Goal: Task Accomplishment & Management: Complete application form

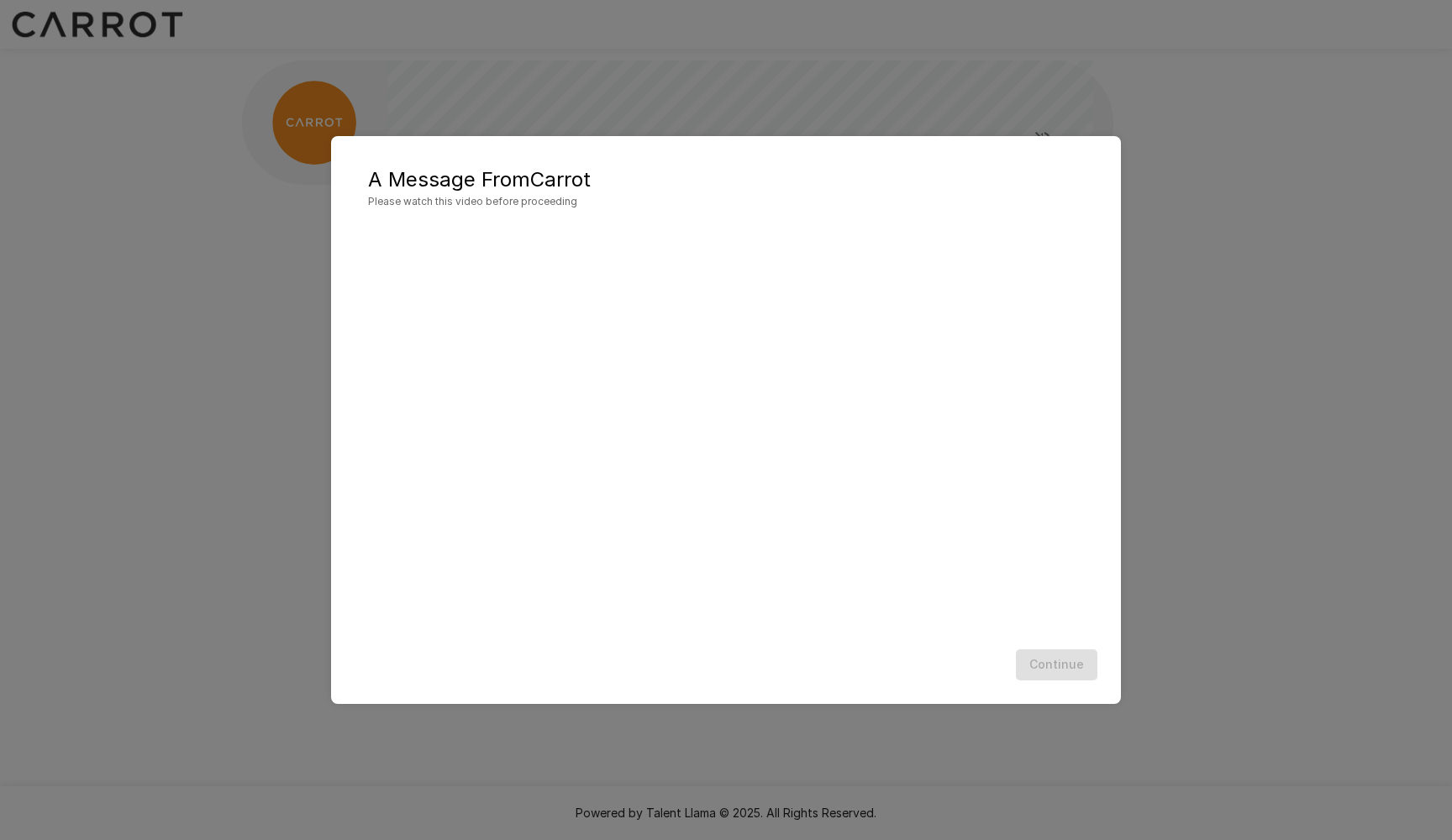
click at [1042, 640] on div at bounding box center [726, 433] width 756 height 420
click at [1042, 663] on div "Continue" at bounding box center [726, 664] width 756 height 45
click at [1067, 673] on button "Continue" at bounding box center [1057, 665] width 82 height 31
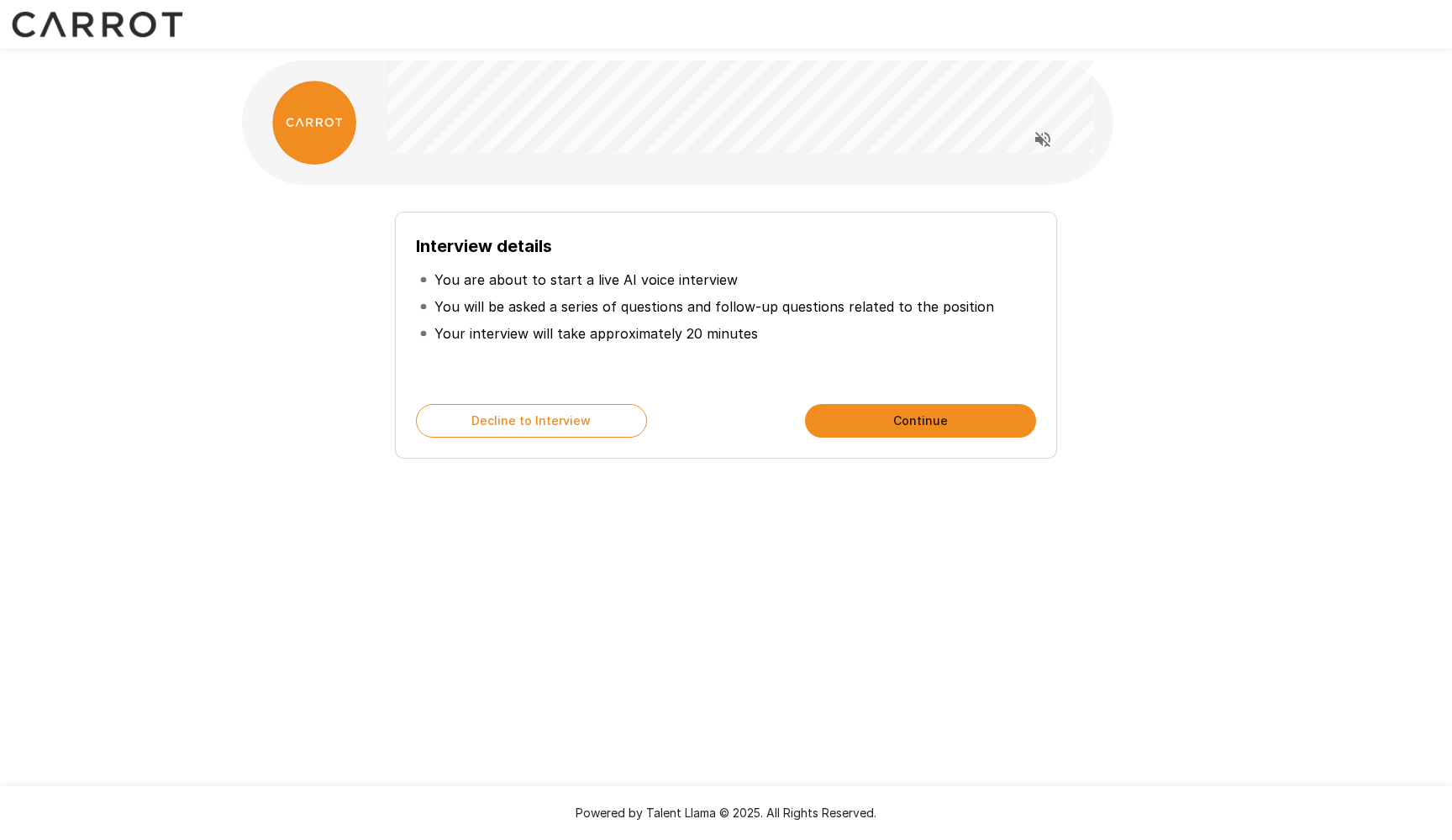
drag, startPoint x: 1395, startPoint y: 32, endPoint x: 878, endPoint y: 423, distance: 648.2
click at [878, 423] on button "Continue" at bounding box center [920, 420] width 231 height 34
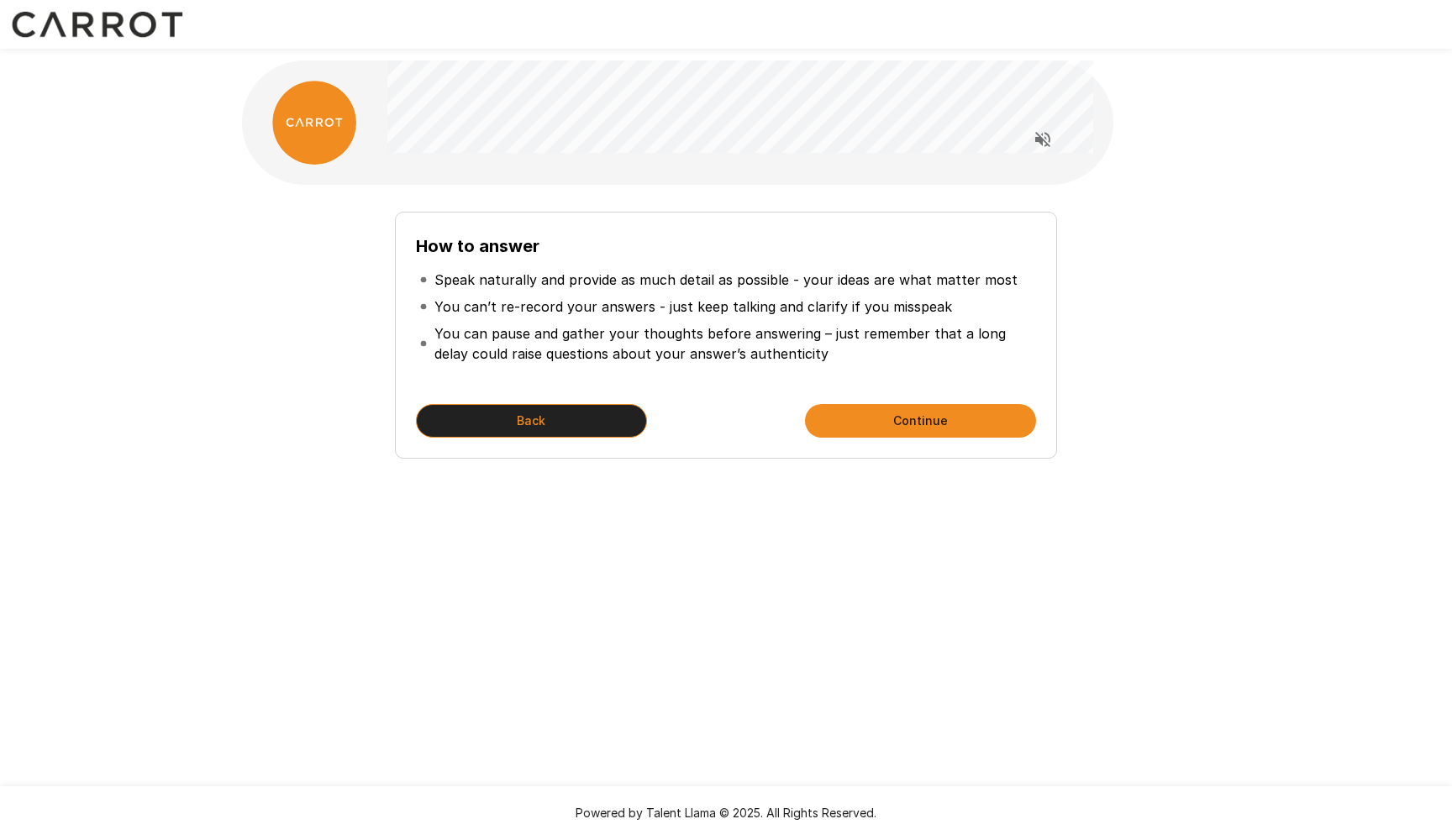
click at [561, 413] on button "Back" at bounding box center [532, 420] width 231 height 34
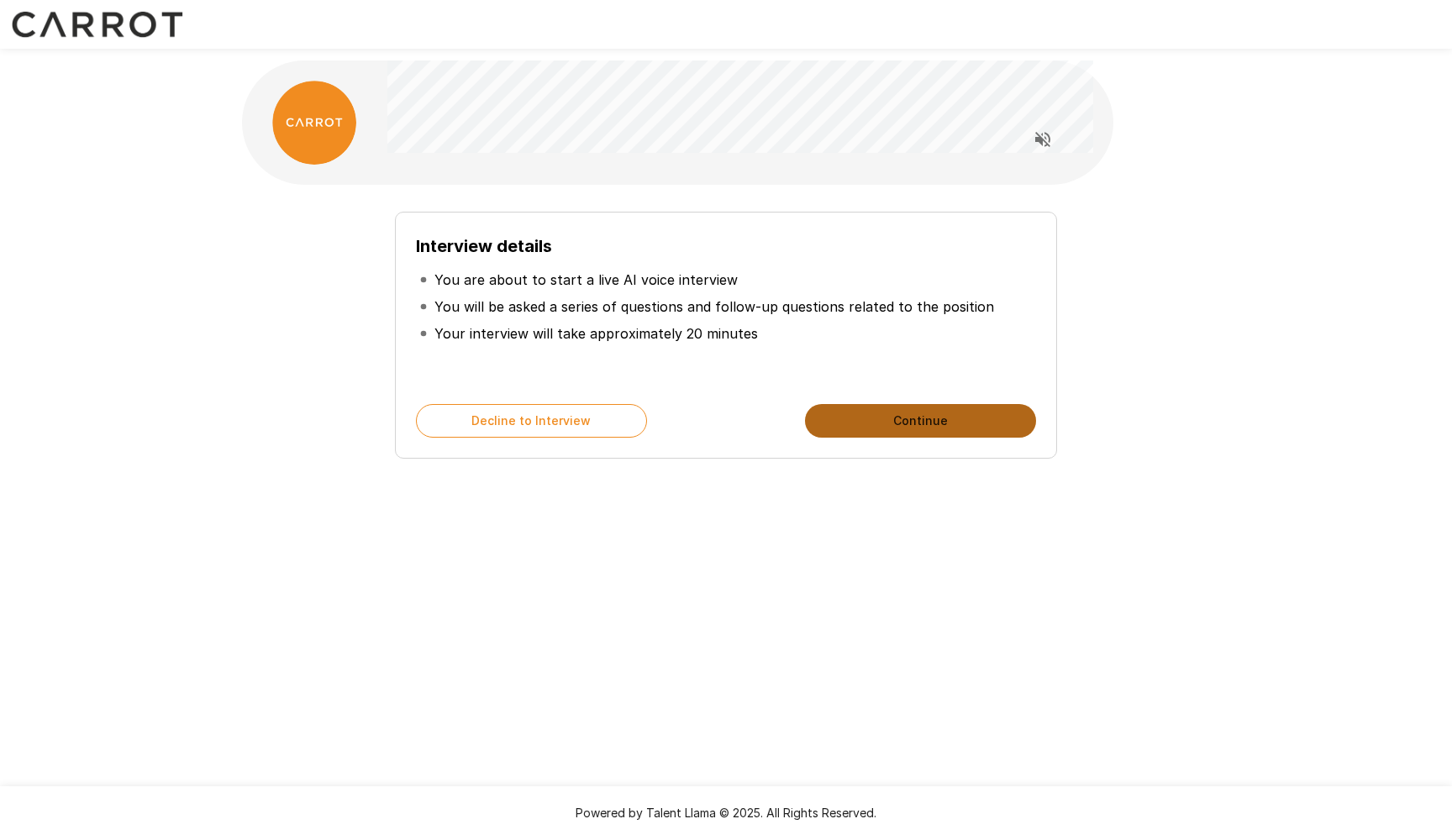
click at [910, 421] on button "Continue" at bounding box center [920, 420] width 231 height 34
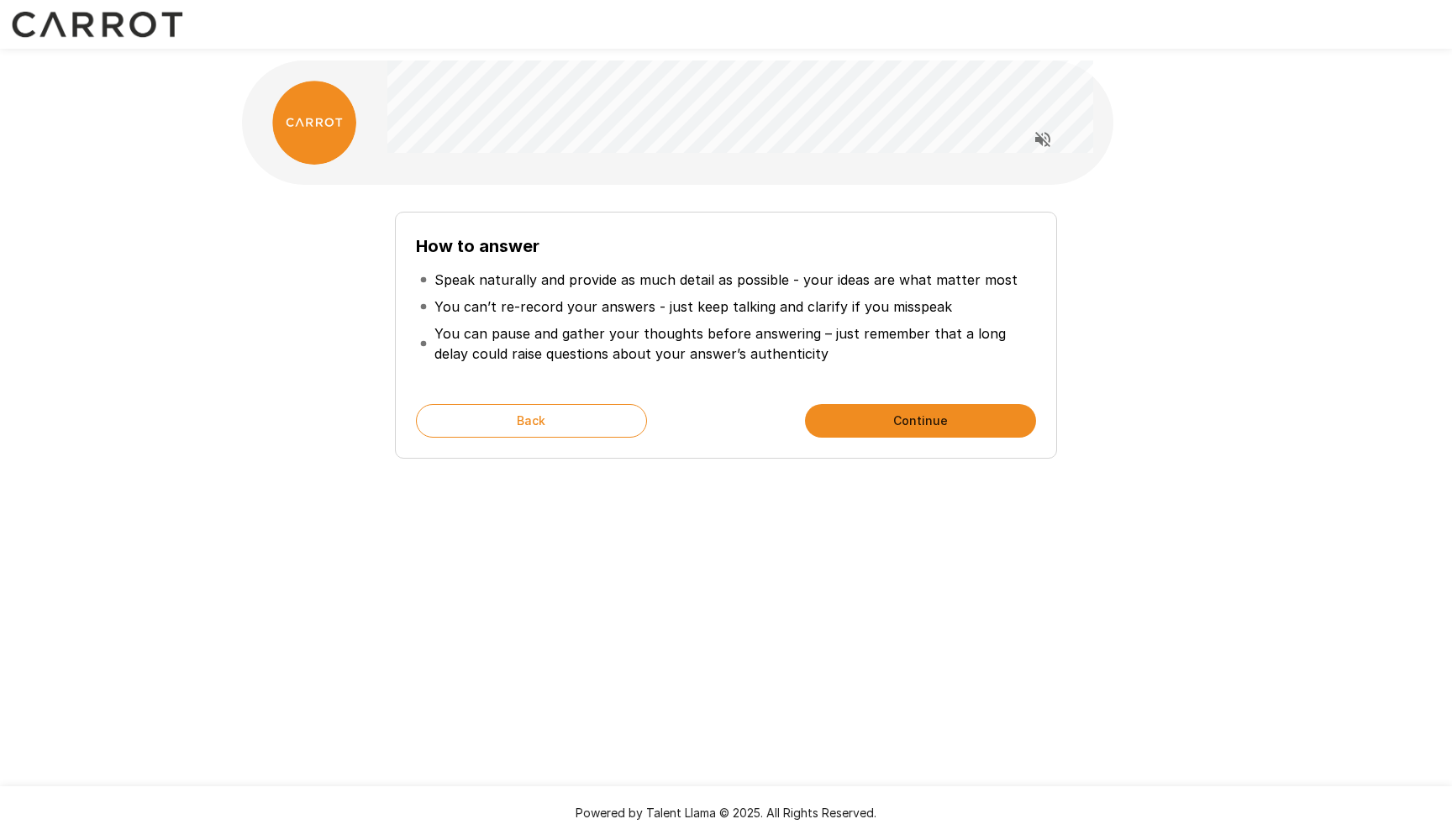
click at [913, 421] on button "Continue" at bounding box center [920, 420] width 231 height 34
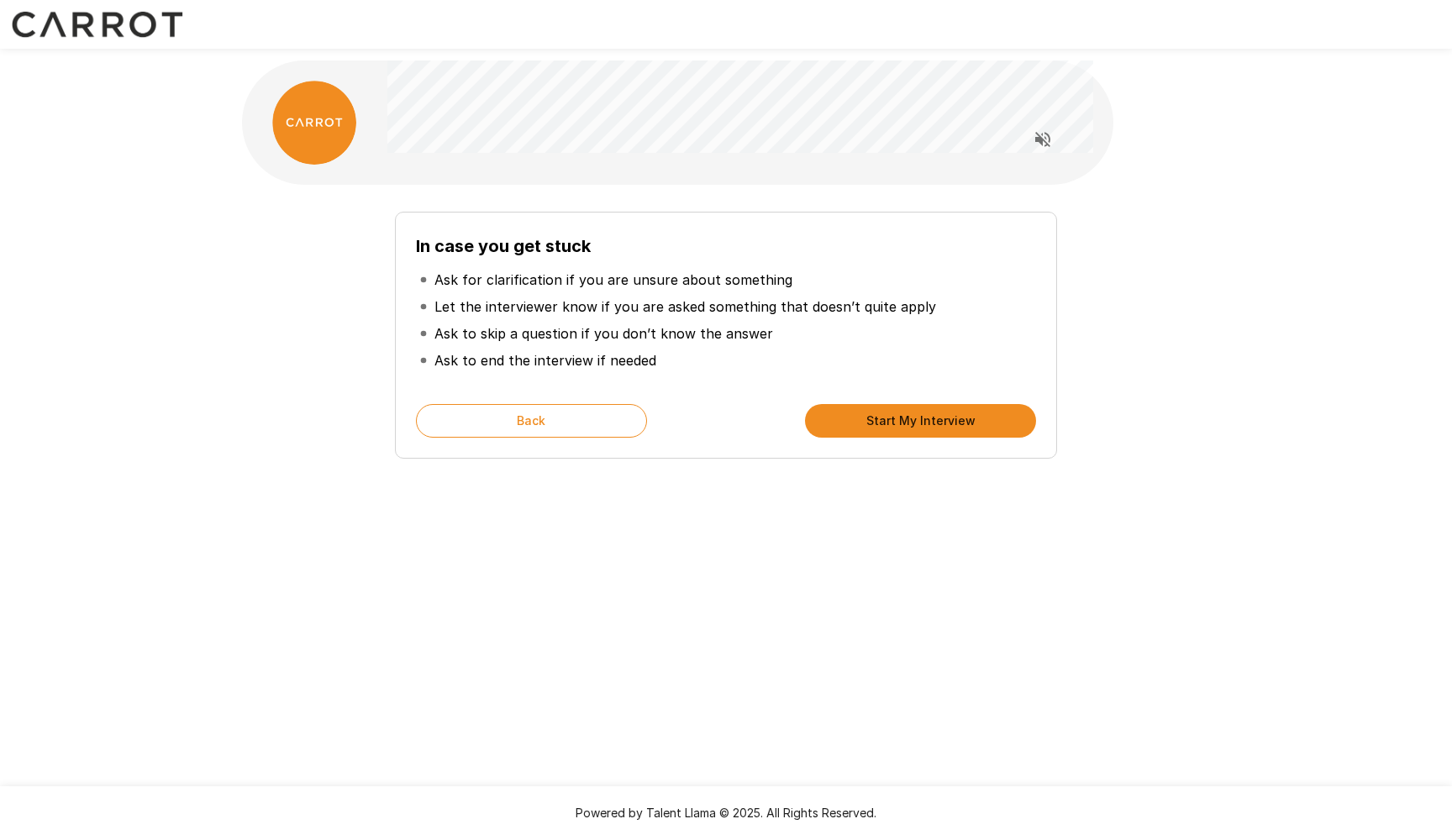
click at [945, 421] on button "Start My Interview" at bounding box center [920, 420] width 231 height 34
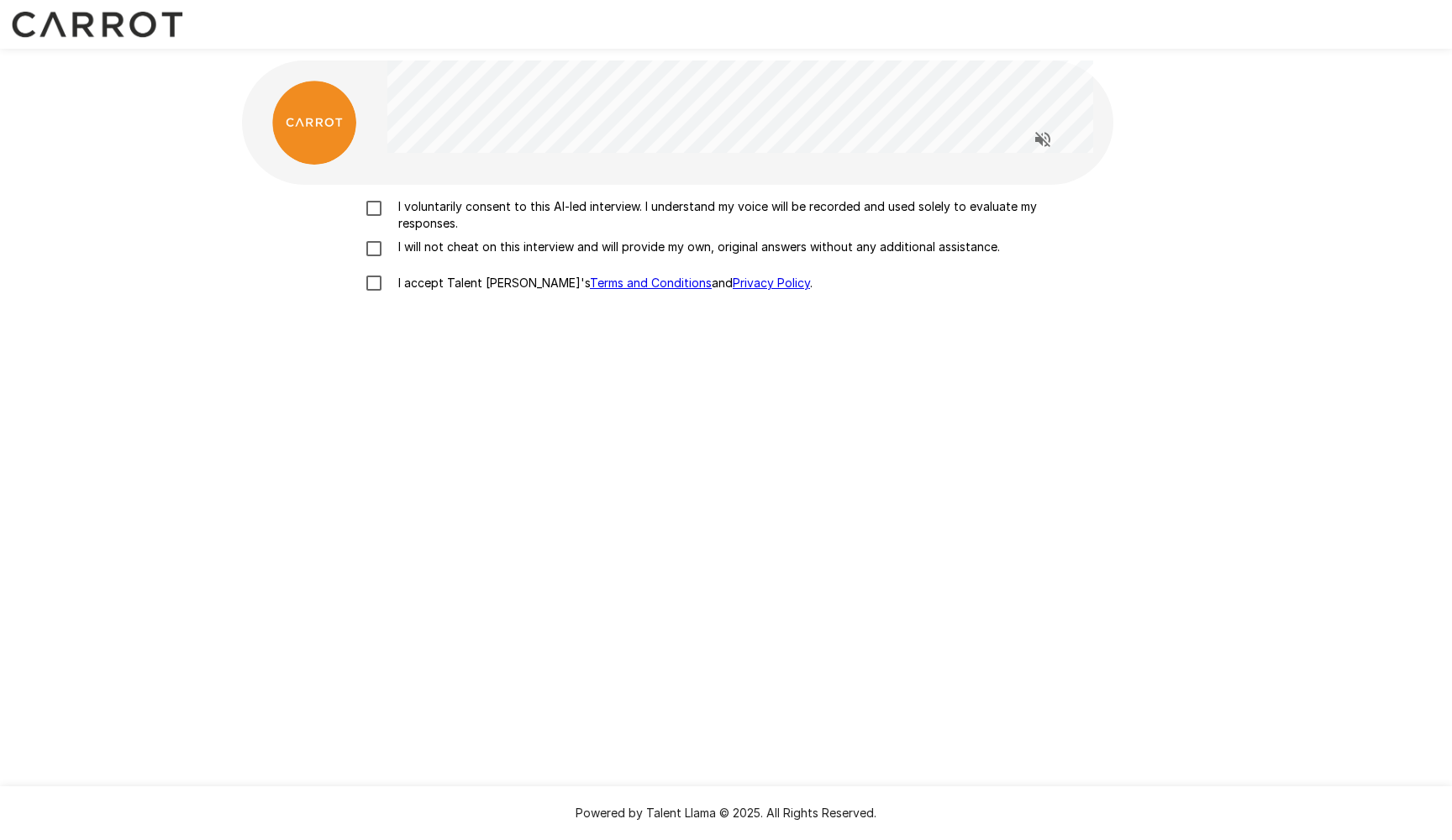
click at [583, 207] on p "I voluntarily consent to this AI-led interview. I understand my voice will be r…" at bounding box center [744, 215] width 705 height 34
click at [575, 252] on p "I will not cheat on this interview and will provide my own, original answers wi…" at bounding box center [696, 247] width 608 height 16
click at [426, 288] on p "I accept Talent Llama's Terms and Conditions and Privacy Policy ." at bounding box center [602, 283] width 421 height 16
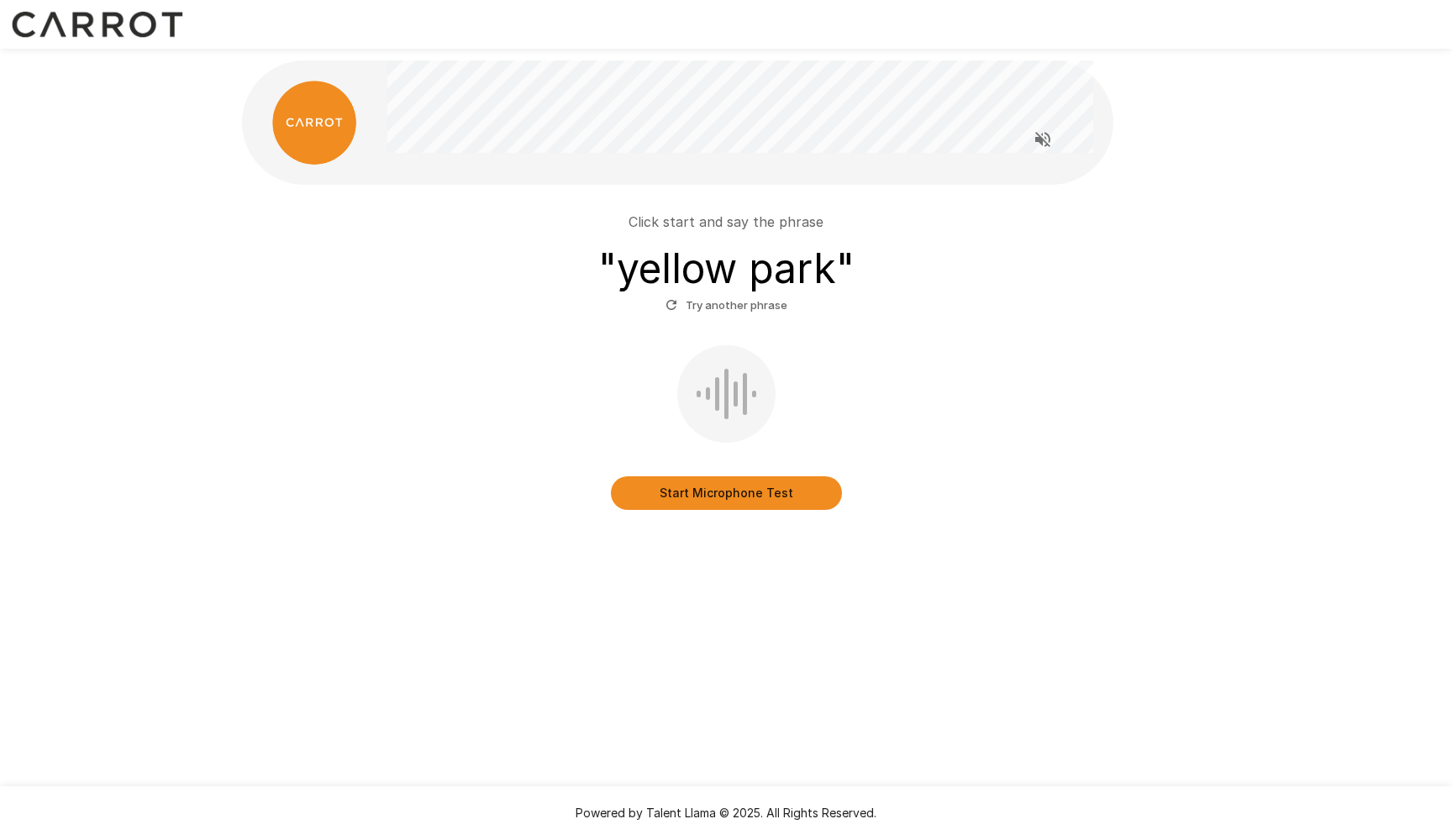
click at [721, 499] on button "Start Microphone Test" at bounding box center [726, 492] width 231 height 34
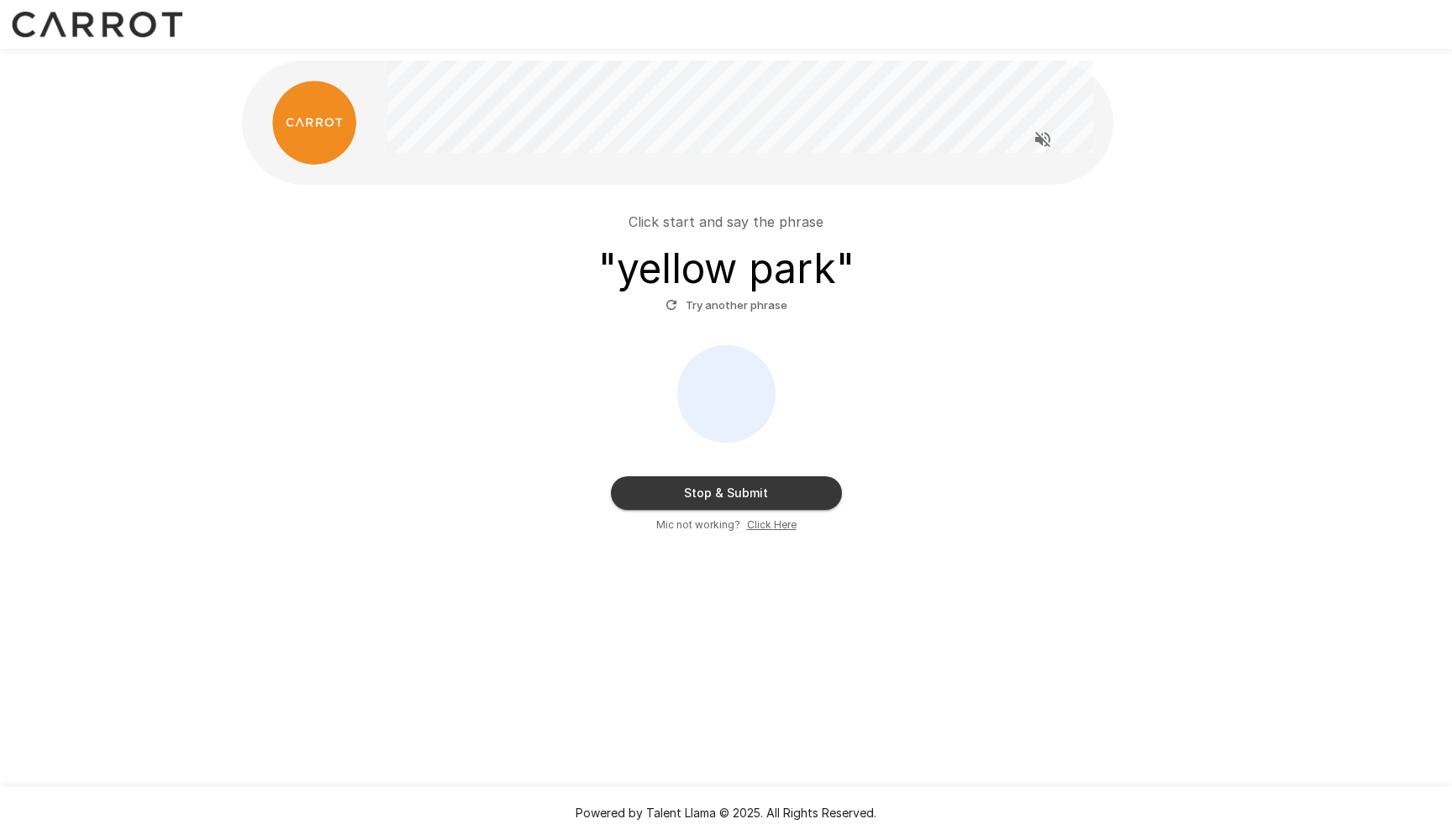
drag, startPoint x: 1416, startPoint y: 34, endPoint x: 701, endPoint y: 487, distance: 846.4
click at [701, 487] on button "Stop & Submit" at bounding box center [726, 492] width 231 height 34
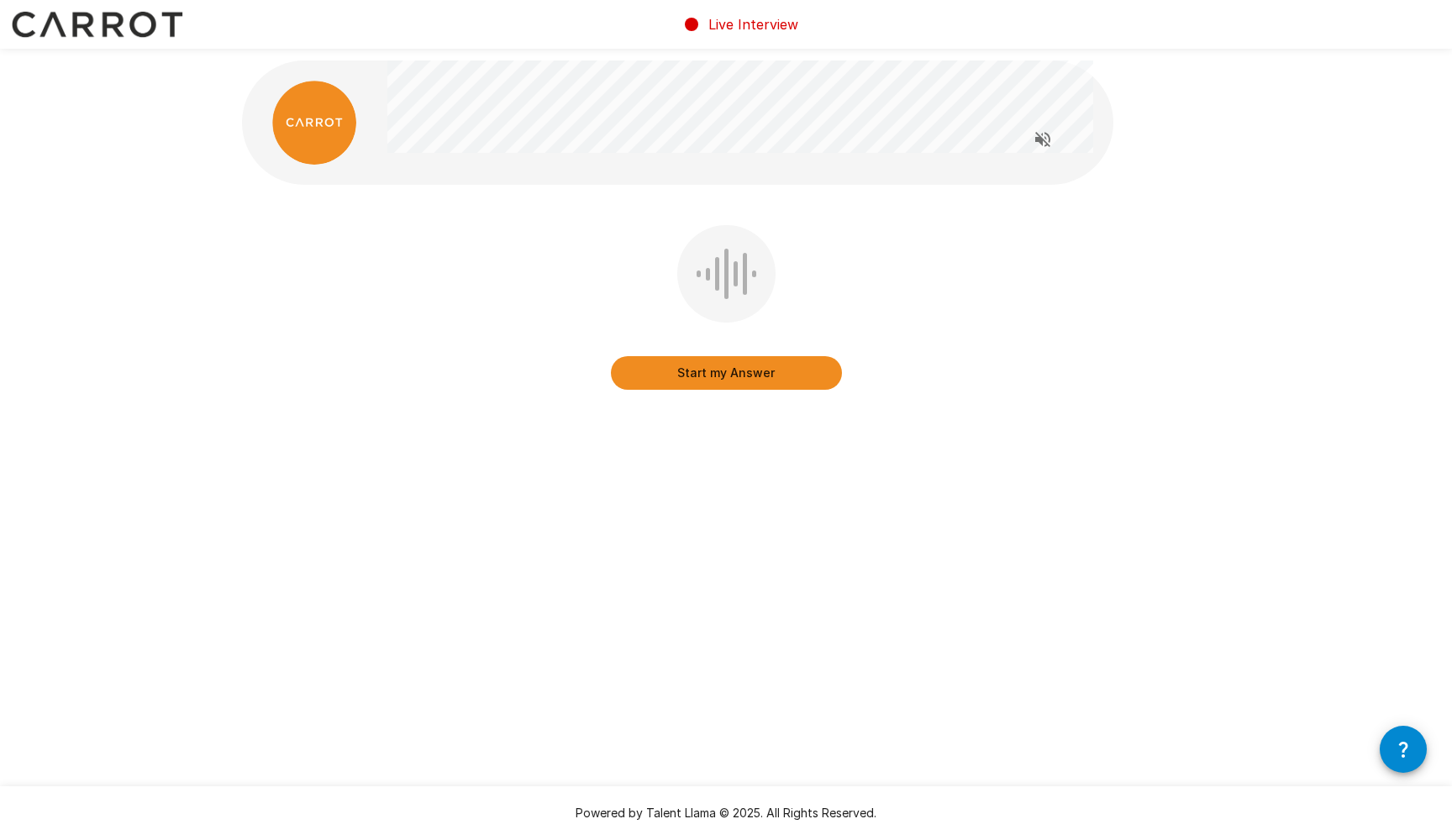
click at [734, 283] on div at bounding box center [736, 274] width 5 height 25
click at [727, 378] on button "Start my Answer" at bounding box center [726, 372] width 231 height 34
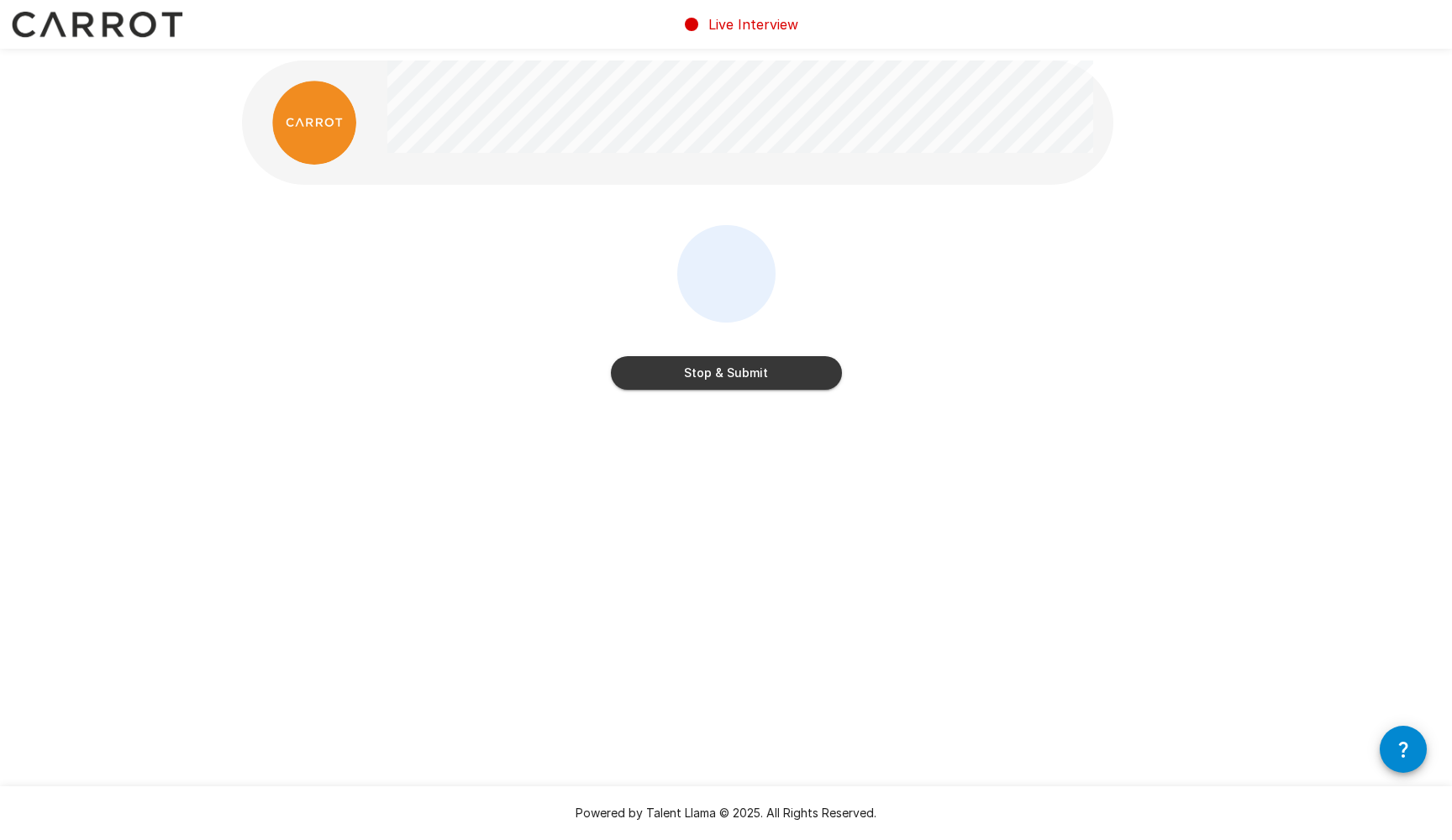
click at [735, 363] on button "Stop & Submit" at bounding box center [726, 372] width 231 height 34
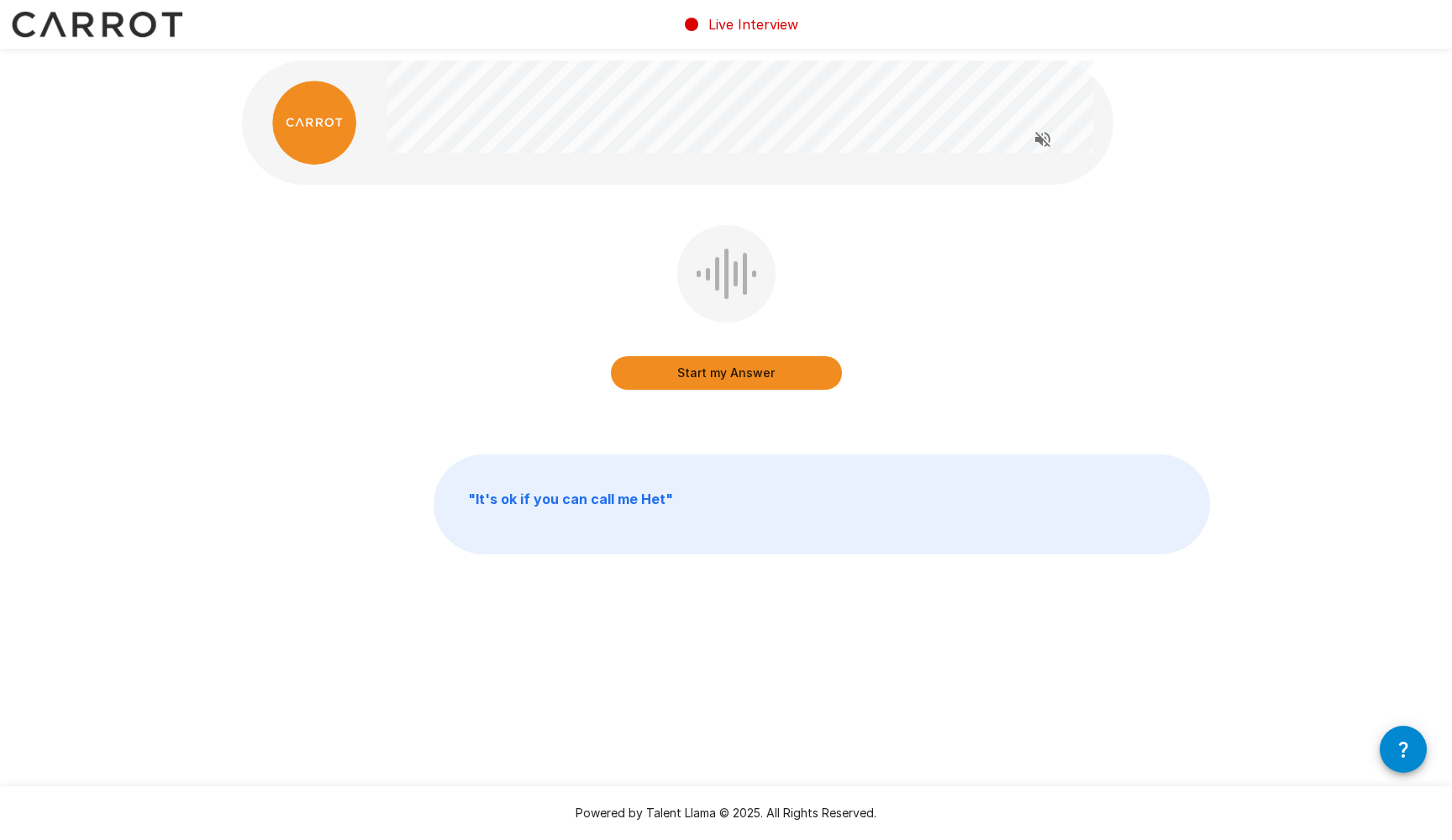
click at [730, 377] on button "Start my Answer" at bounding box center [726, 372] width 231 height 34
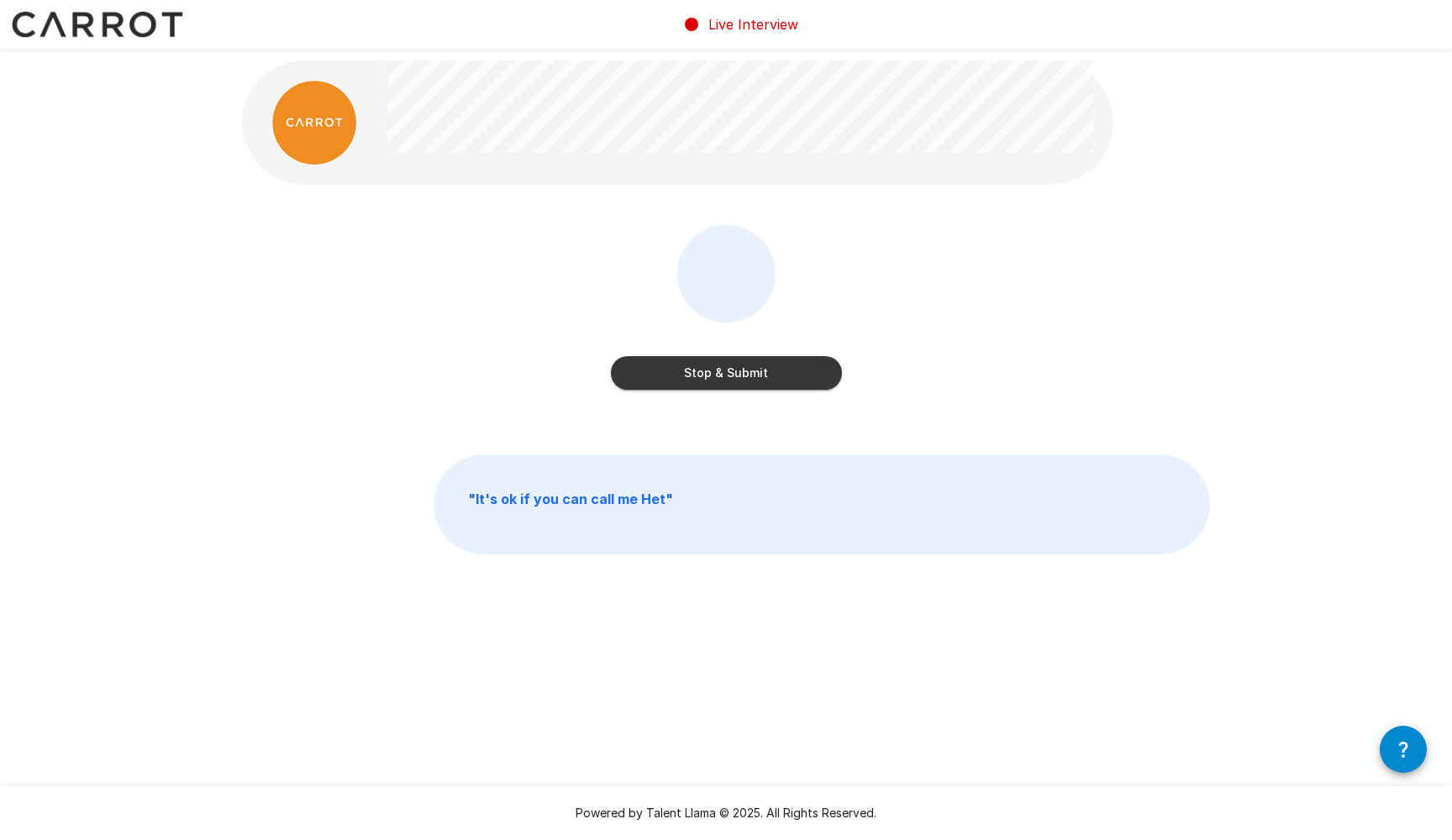
click at [732, 379] on button "Stop & Submit" at bounding box center [726, 372] width 231 height 34
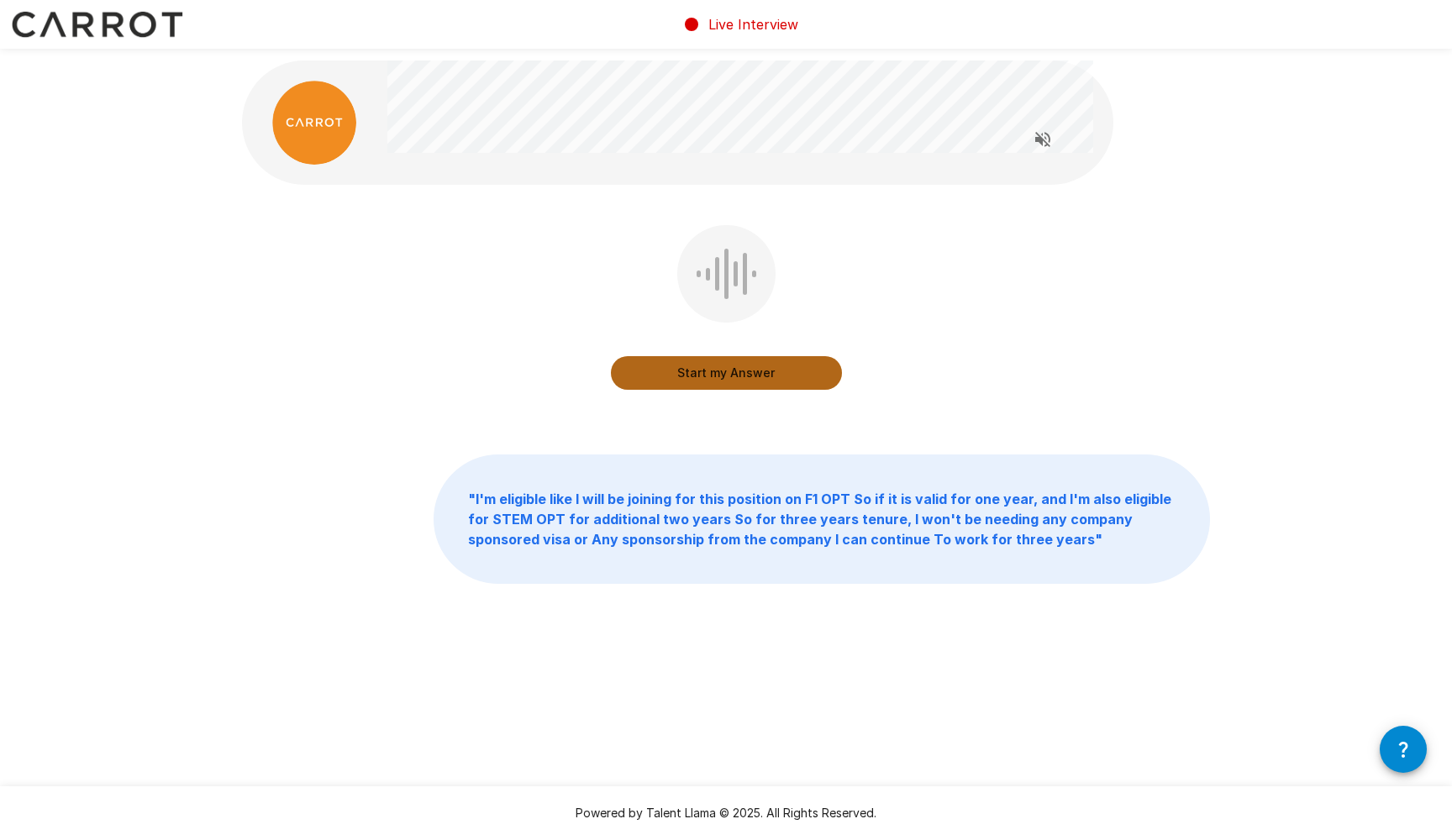
click at [732, 372] on button "Start my Answer" at bounding box center [726, 372] width 231 height 34
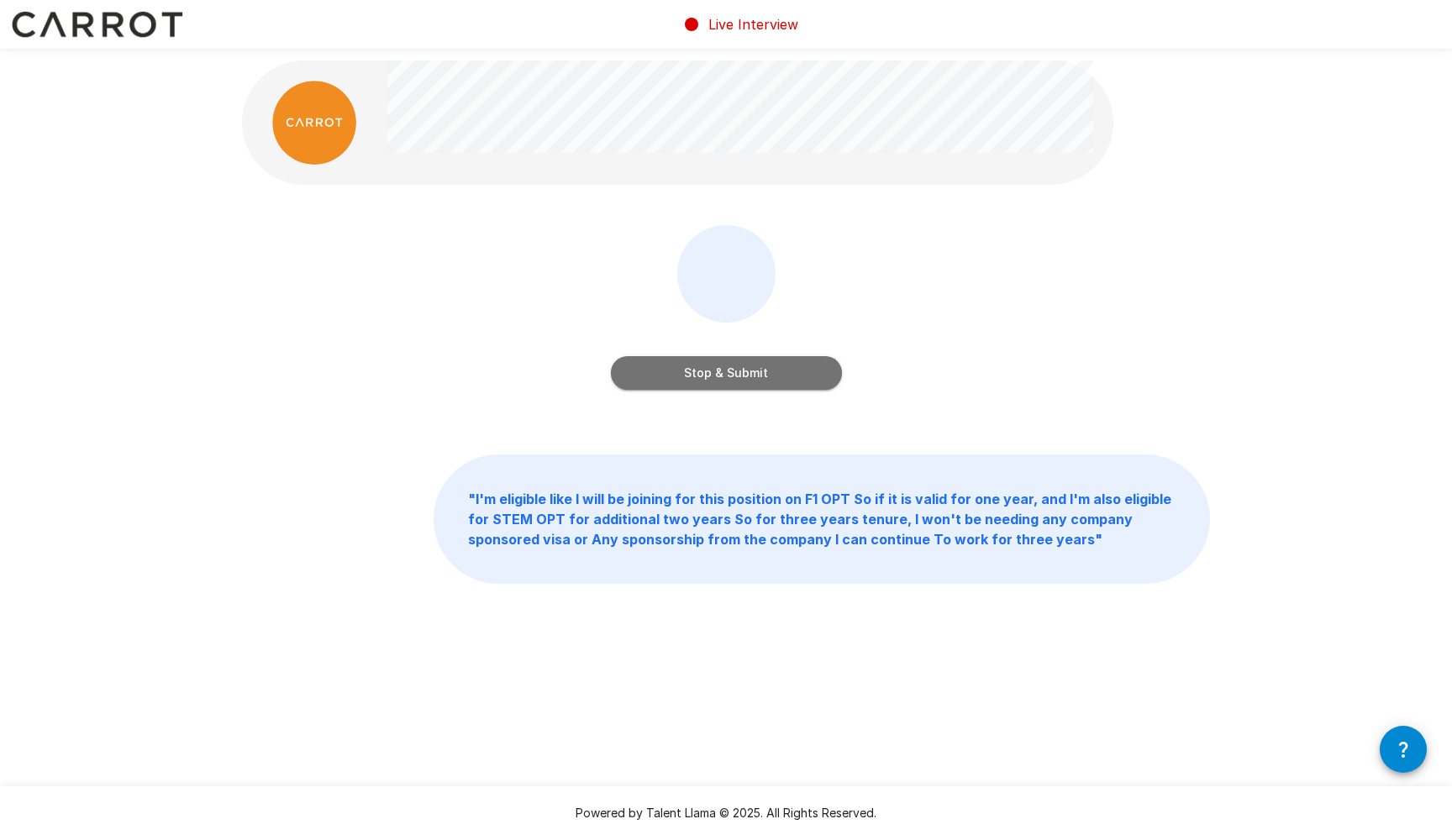
click at [749, 372] on button "Stop & Submit" at bounding box center [726, 372] width 231 height 34
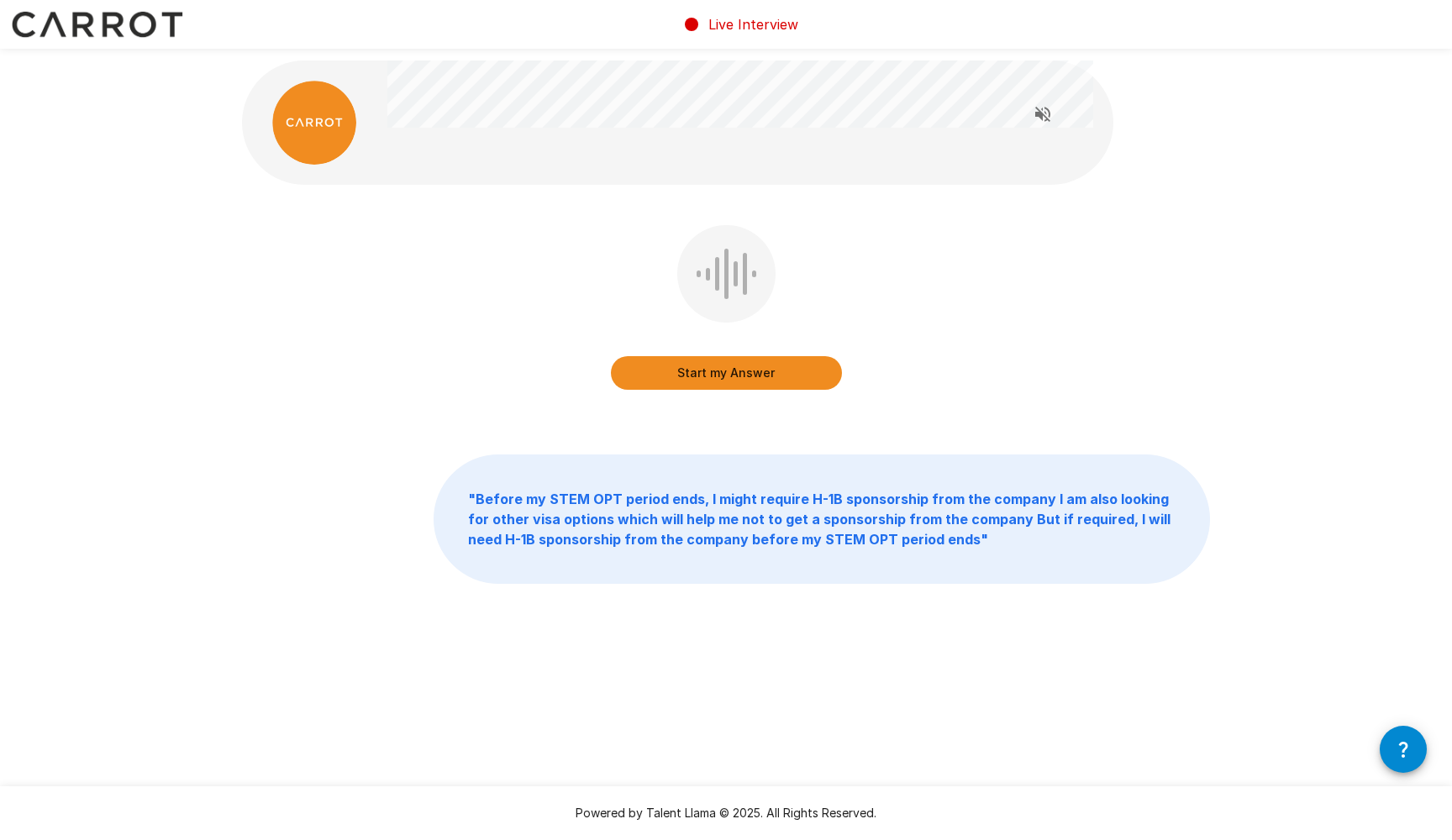
click at [735, 369] on button "Start my Answer" at bounding box center [726, 372] width 231 height 34
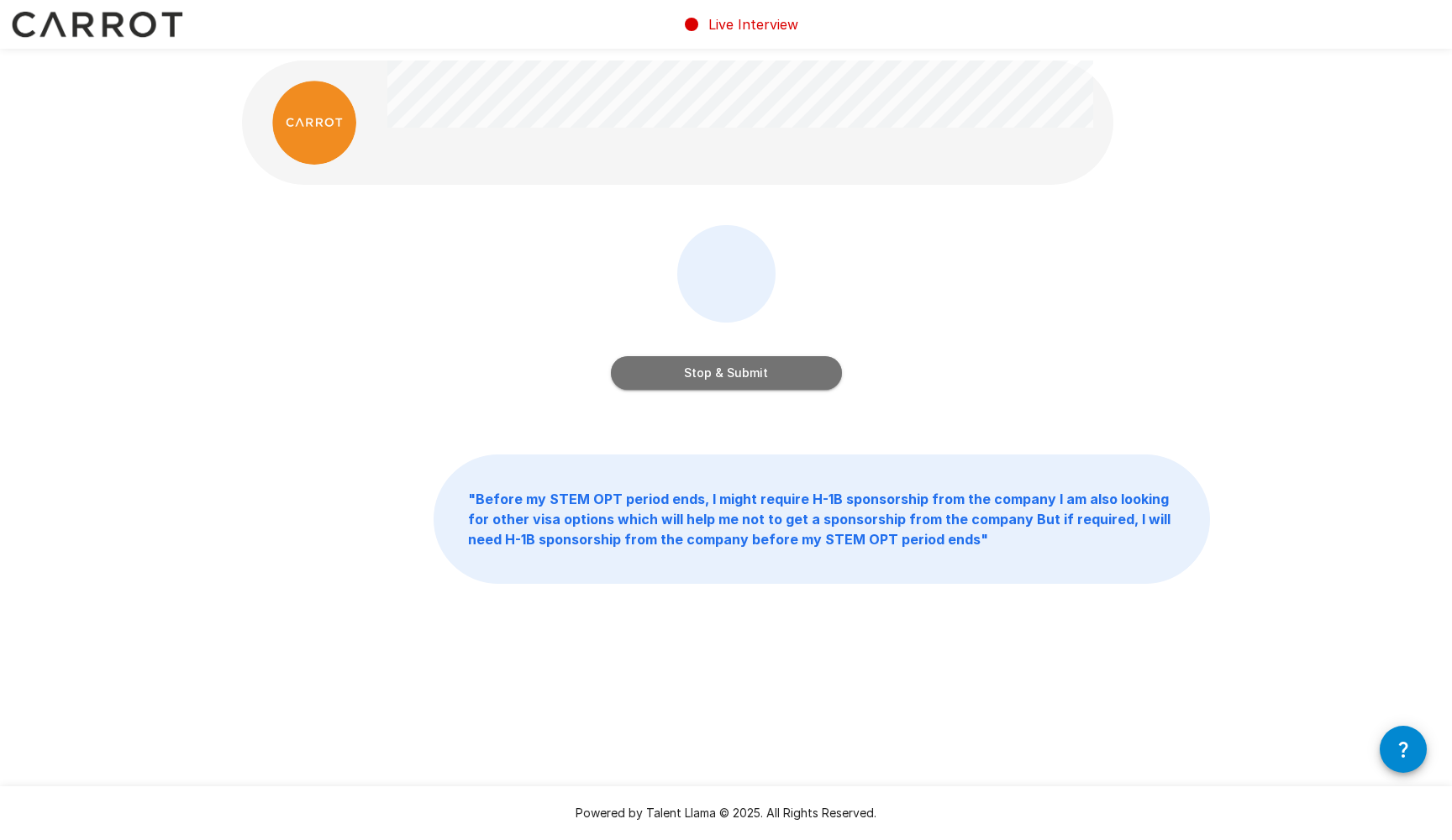
click at [754, 362] on button "Stop & Submit" at bounding box center [726, 372] width 231 height 34
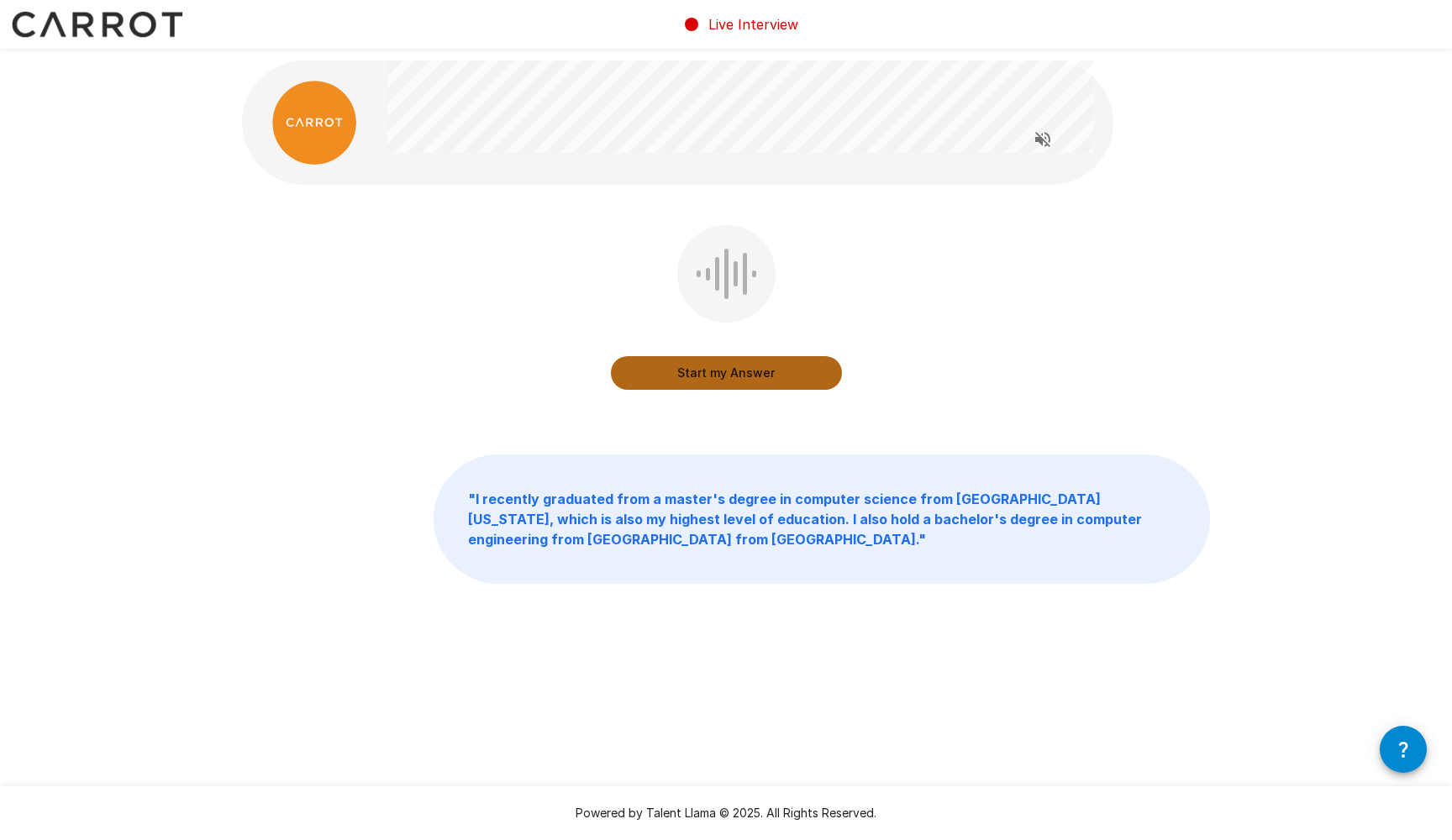
click at [721, 376] on button "Start my Answer" at bounding box center [726, 372] width 231 height 34
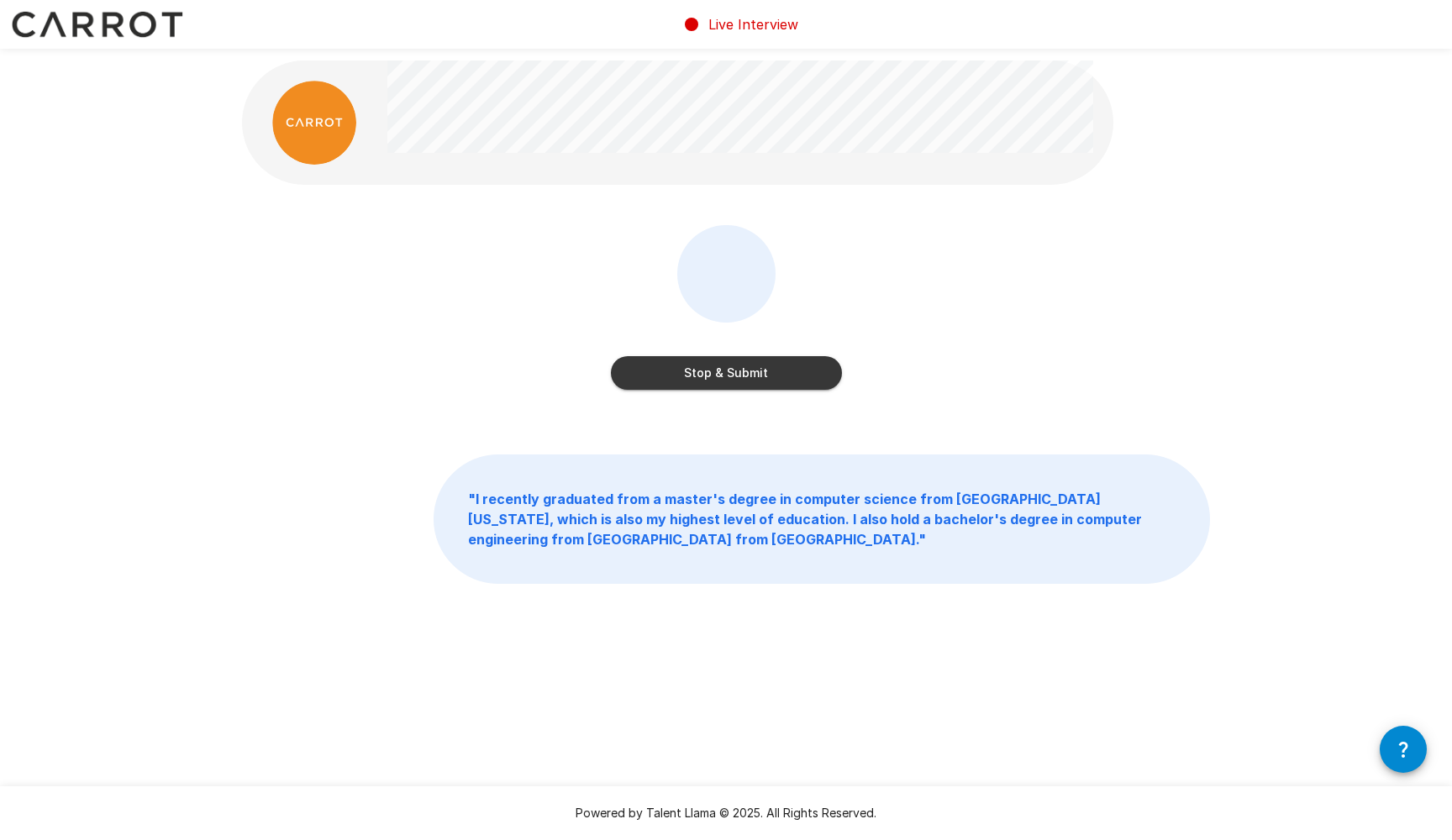
click at [719, 378] on button "Stop & Submit" at bounding box center [726, 372] width 231 height 34
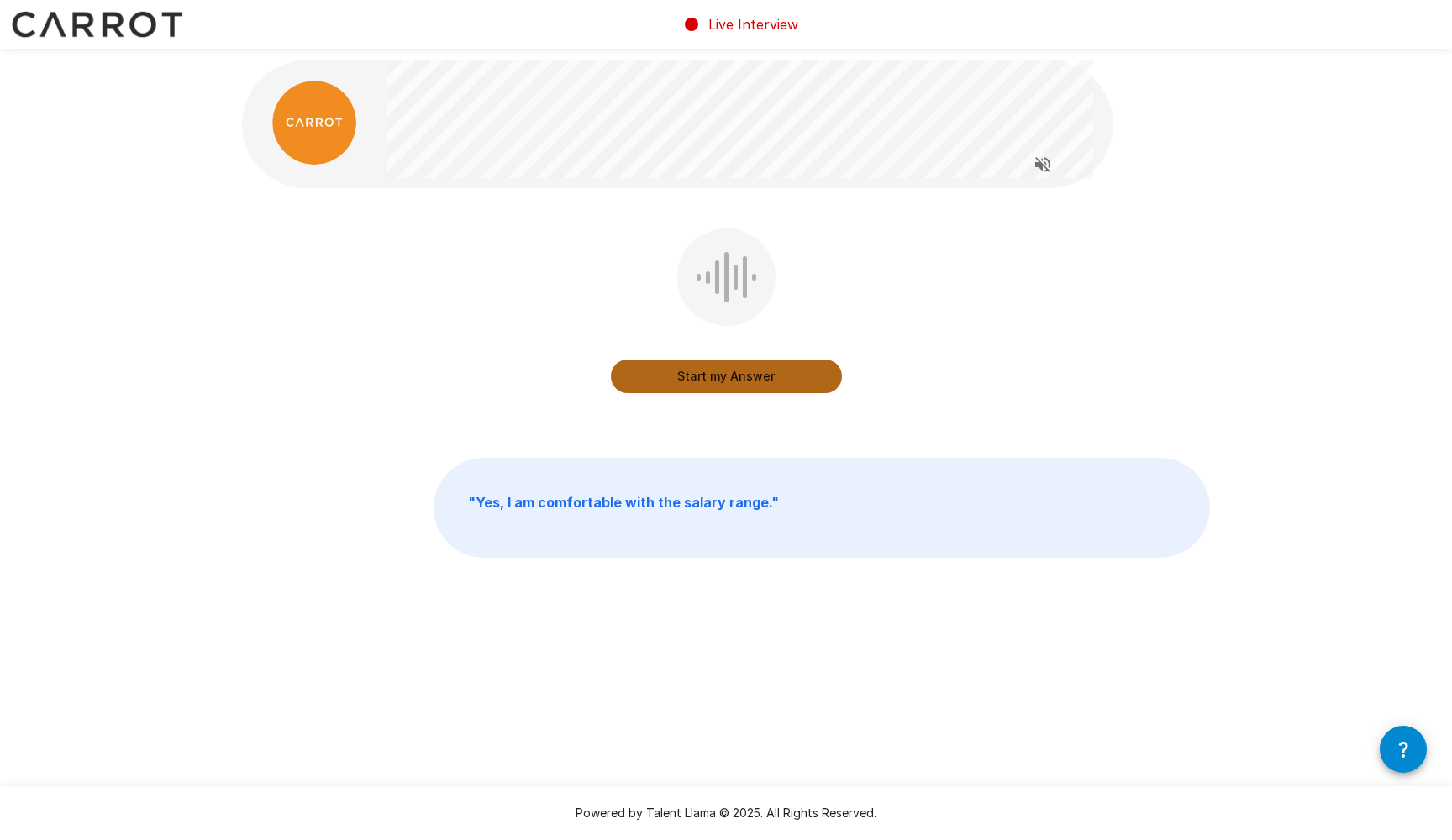
click at [733, 382] on button "Start my Answer" at bounding box center [726, 376] width 231 height 34
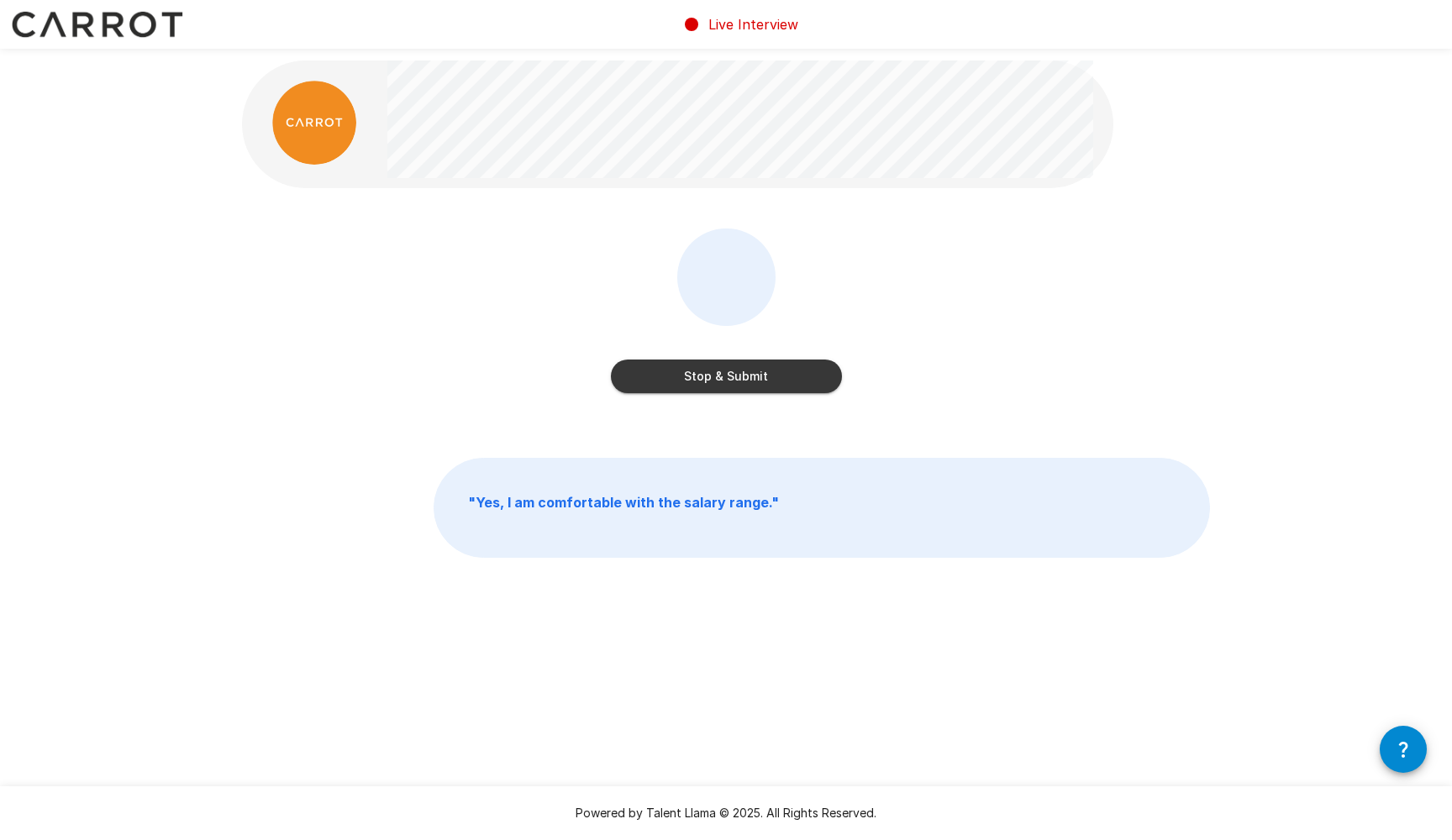
click at [747, 377] on button "Stop & Submit" at bounding box center [726, 376] width 231 height 34
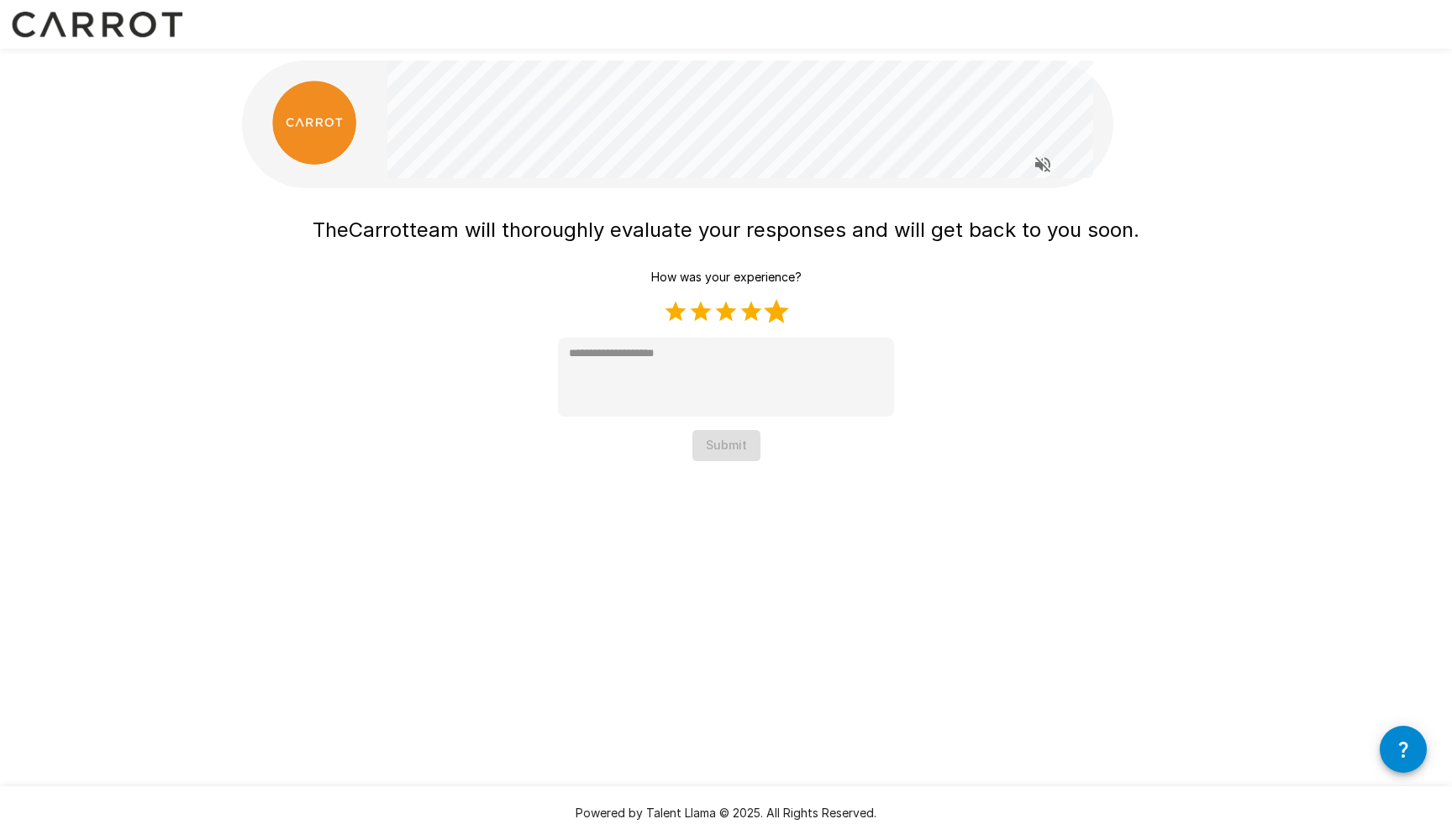
click at [782, 316] on label "5 Stars" at bounding box center [777, 312] width 25 height 25
type textarea "*"
click at [733, 447] on button "Submit" at bounding box center [726, 446] width 68 height 31
